Goal: Download file/media

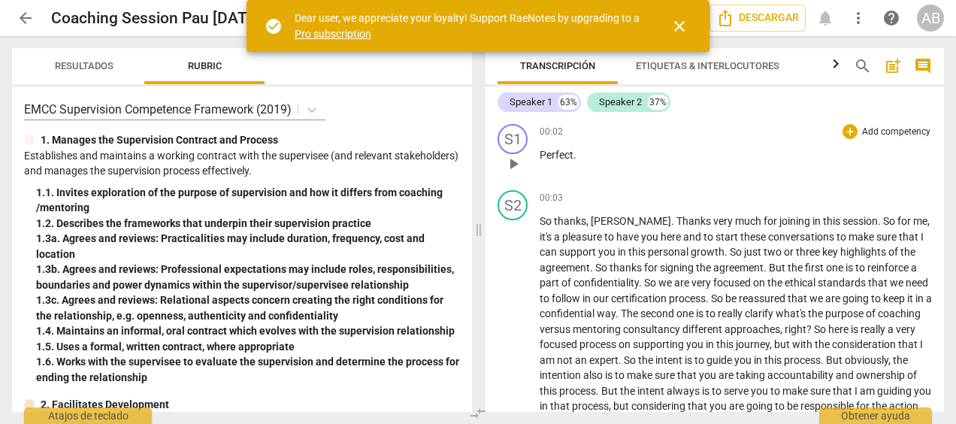
click at [401, 347] on div "1. 5. Uses a formal, written contract, where appropriate" at bounding box center [248, 347] width 424 height 16
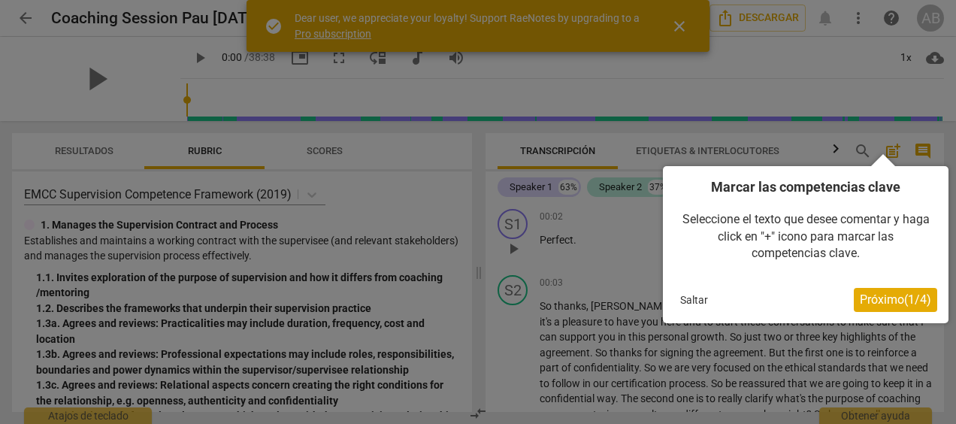
click at [881, 301] on span "Próximo ( 1 / 4 )" at bounding box center [895, 299] width 71 height 14
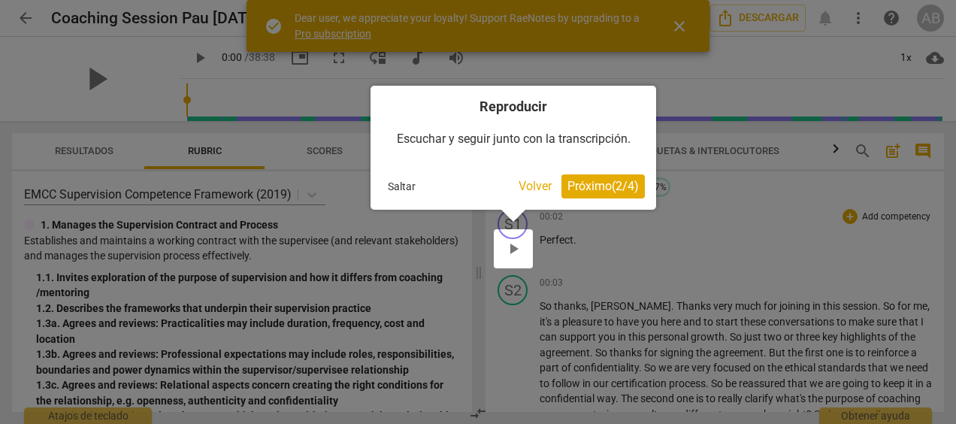
click at [582, 191] on span "Próximo ( 2 / 4 )" at bounding box center [603, 186] width 71 height 14
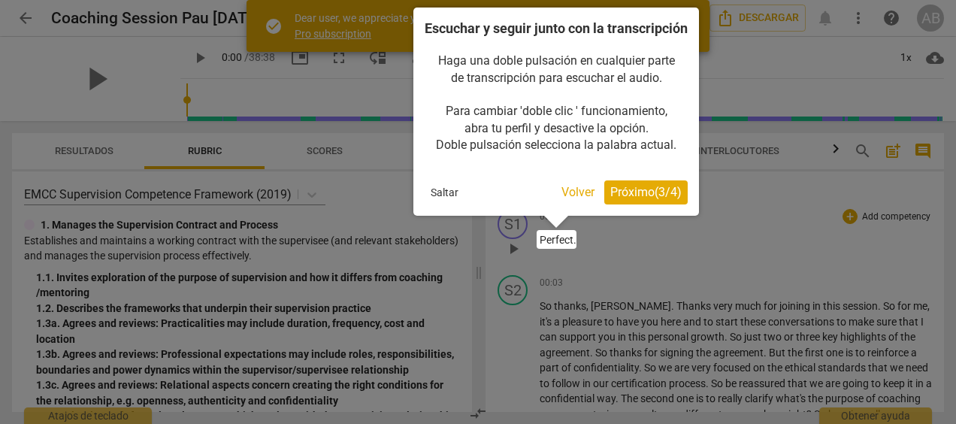
click at [651, 199] on span "Próximo ( 3 / 4 )" at bounding box center [645, 192] width 71 height 14
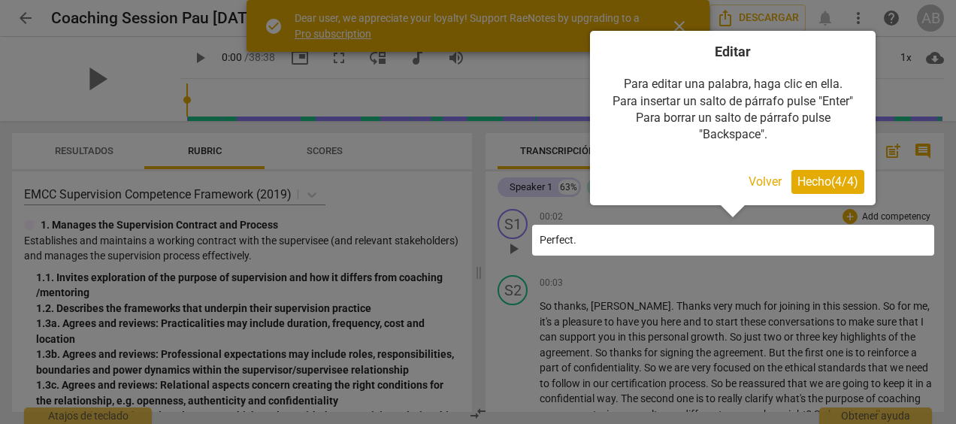
click at [814, 186] on span "Hecho ( 4 / 4 )" at bounding box center [828, 181] width 61 height 14
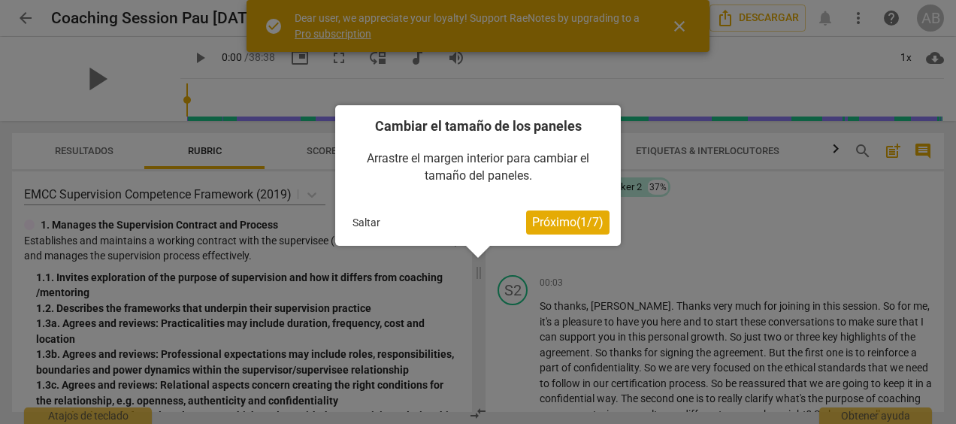
click at [364, 222] on button "Saltar" at bounding box center [367, 222] width 40 height 23
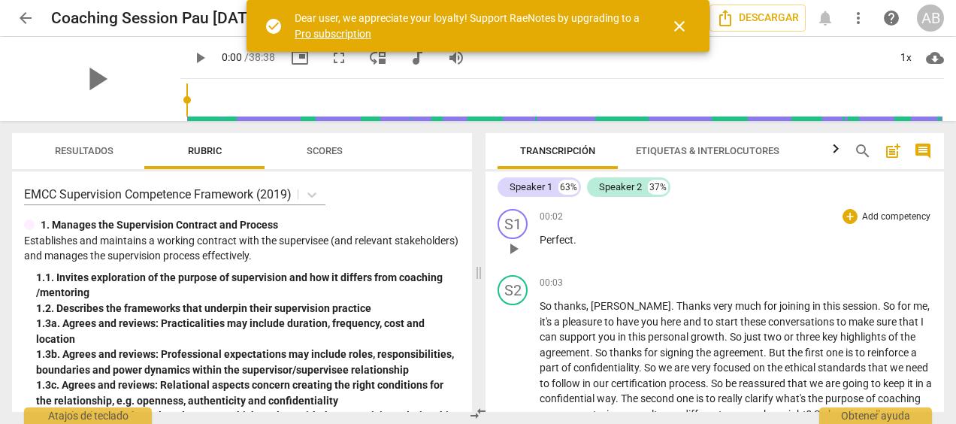
click at [862, 257] on div "00:02 + Add competency keyboard_arrow_right Perfect ." at bounding box center [736, 236] width 392 height 54
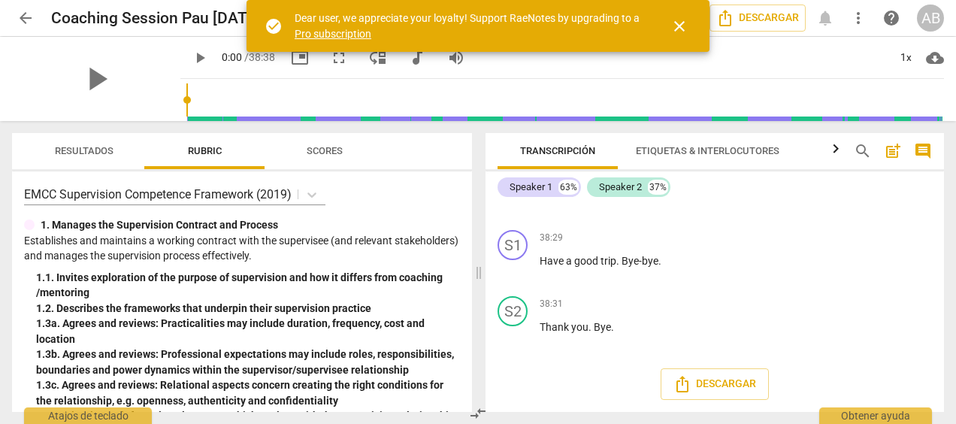
scroll to position [6960, 0]
click at [789, 260] on p "Have a good trip . Bye-bye ." at bounding box center [736, 261] width 392 height 16
click at [716, 384] on span "Descargar" at bounding box center [715, 384] width 83 height 18
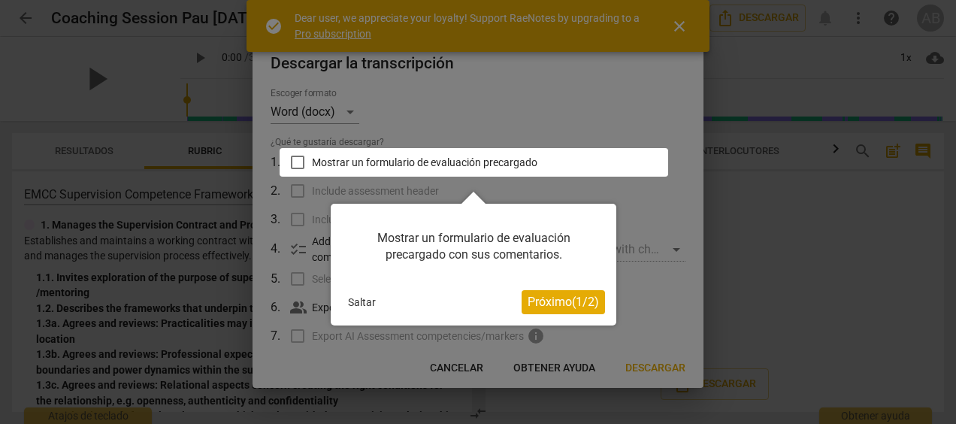
click at [558, 298] on span "Próximo ( 1 / 2 )" at bounding box center [563, 302] width 71 height 14
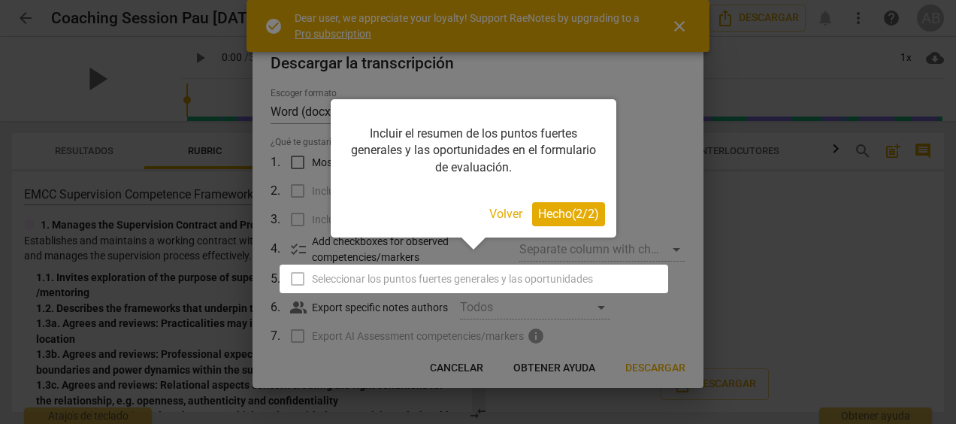
click at [566, 215] on span "Hecho ( 2 / 2 )" at bounding box center [568, 214] width 61 height 14
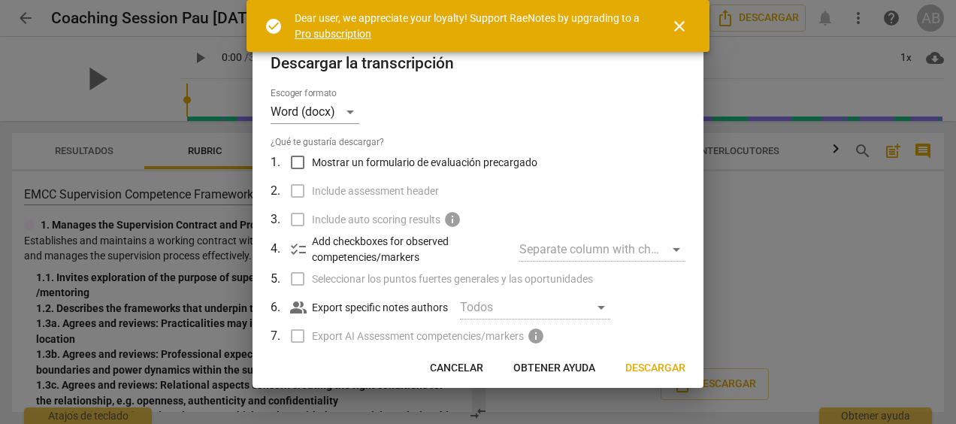
click at [678, 20] on span "close" at bounding box center [680, 26] width 18 height 18
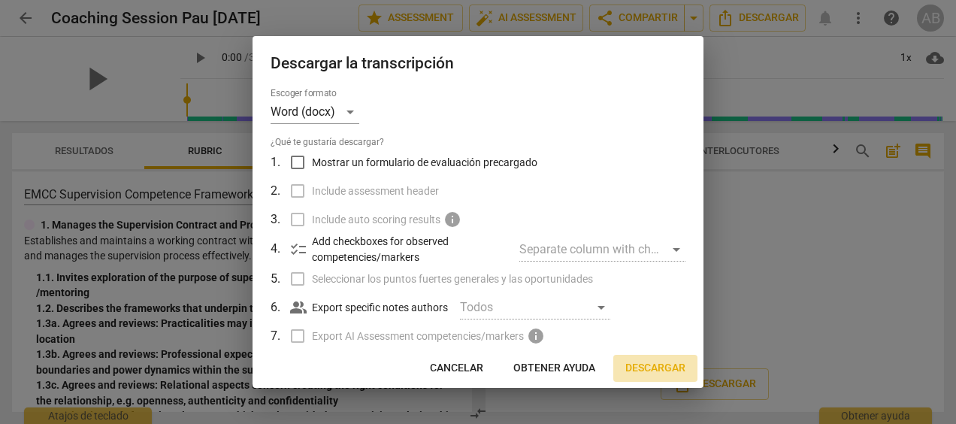
click at [646, 368] on span "Descargar" at bounding box center [655, 368] width 60 height 15
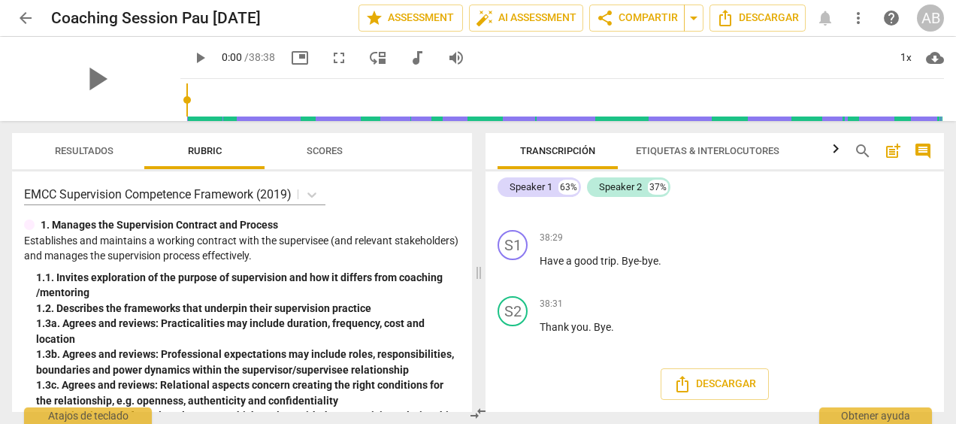
click at [374, 138] on button "Scores" at bounding box center [325, 151] width 120 height 36
